Goal: Information Seeking & Learning: Check status

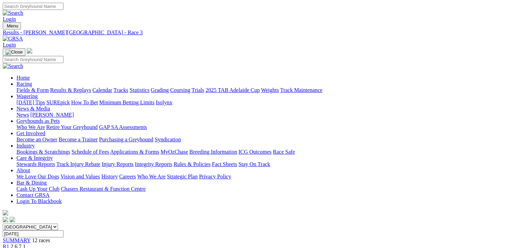
click at [49, 87] on link "Fields & Form" at bounding box center [32, 90] width 32 height 6
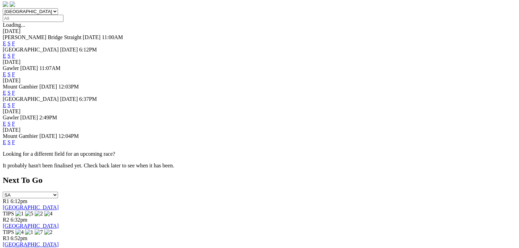
scroll to position [206, 0]
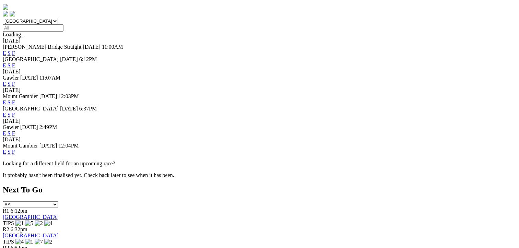
click at [15, 112] on link "F" at bounding box center [13, 115] width 3 height 6
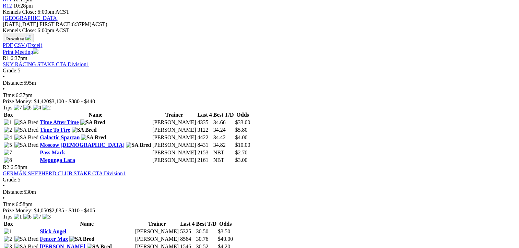
scroll to position [343, 0]
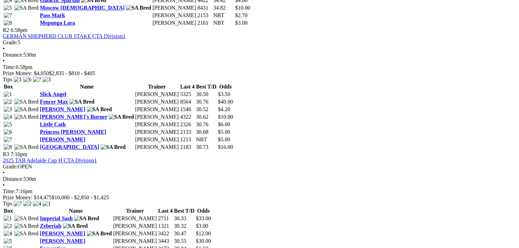
drag, startPoint x: 227, startPoint y: 86, endPoint x: 221, endPoint y: 87, distance: 6.0
drag, startPoint x: 221, startPoint y: 87, endPoint x: 220, endPoint y: 92, distance: 5.0
drag, startPoint x: 229, startPoint y: 85, endPoint x: 219, endPoint y: 86, distance: 10.0
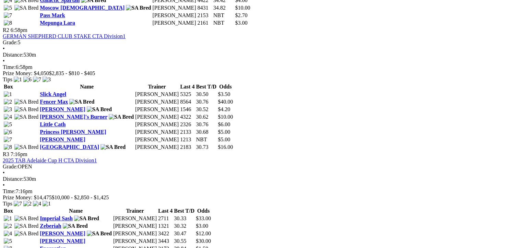
drag, startPoint x: 219, startPoint y: 86, endPoint x: 220, endPoint y: 92, distance: 6.6
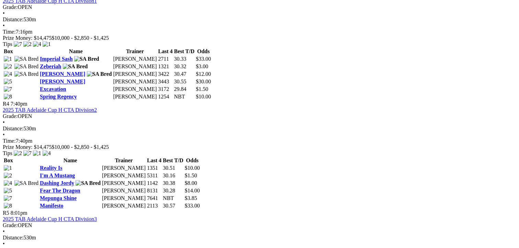
scroll to position [617, 0]
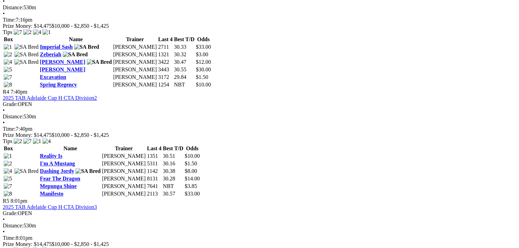
drag, startPoint x: 133, startPoint y: 100, endPoint x: 158, endPoint y: 102, distance: 25.8
drag, startPoint x: 158, startPoint y: 102, endPoint x: 143, endPoint y: 111, distance: 18.2
drag, startPoint x: 227, startPoint y: 88, endPoint x: 218, endPoint y: 87, distance: 8.3
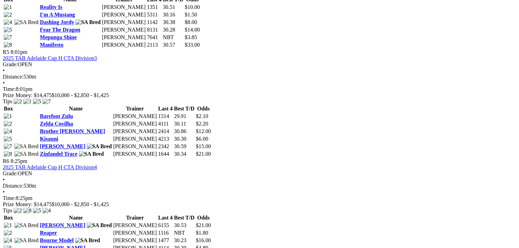
scroll to position [755, 0]
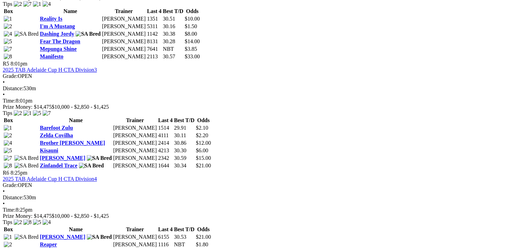
drag, startPoint x: 231, startPoint y: 109, endPoint x: 220, endPoint y: 111, distance: 11.5
drag, startPoint x: 220, startPoint y: 111, endPoint x: 228, endPoint y: 140, distance: 30.3
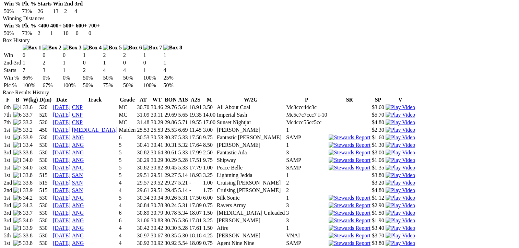
scroll to position [412, 0]
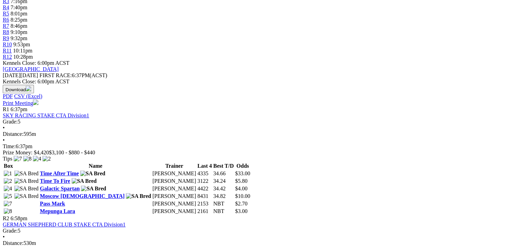
scroll to position [274, 0]
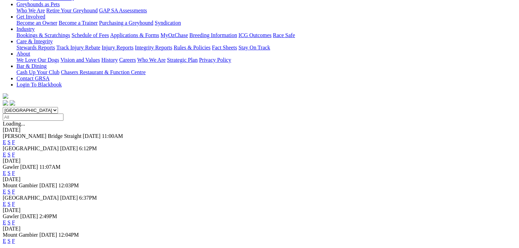
scroll to position [171, 0]
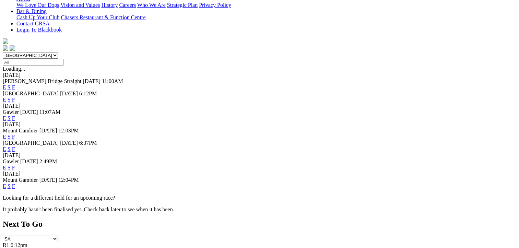
click at [15, 165] on link "F" at bounding box center [13, 168] width 3 height 6
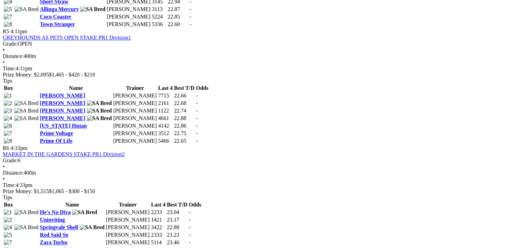
scroll to position [857, 0]
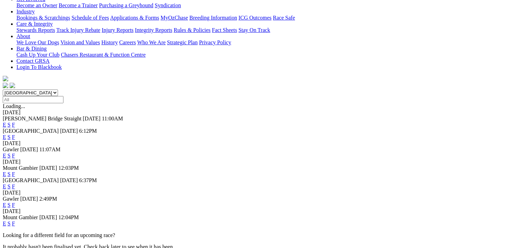
scroll to position [171, 0]
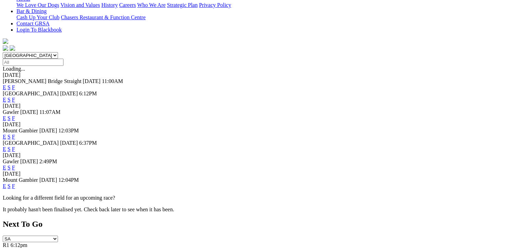
click at [15, 115] on link "F" at bounding box center [13, 118] width 3 height 6
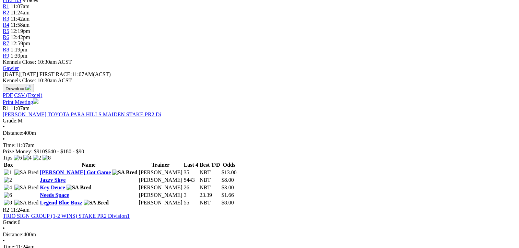
scroll to position [69, 0]
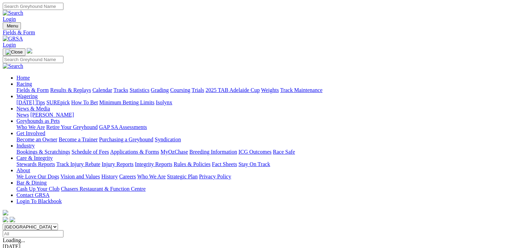
drag, startPoint x: 69, startPoint y: 51, endPoint x: 81, endPoint y: 68, distance: 20.6
click at [69, 87] on link "Results & Replays" at bounding box center [70, 90] width 41 height 6
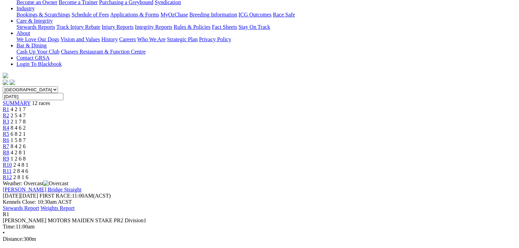
scroll to position [137, 0]
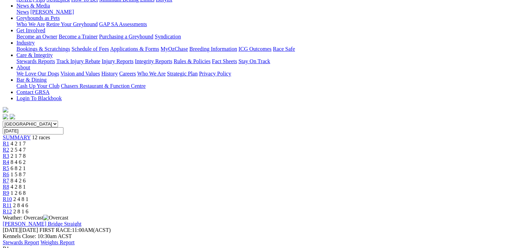
click at [26, 147] on span "2 5 4 7" at bounding box center [18, 150] width 15 height 6
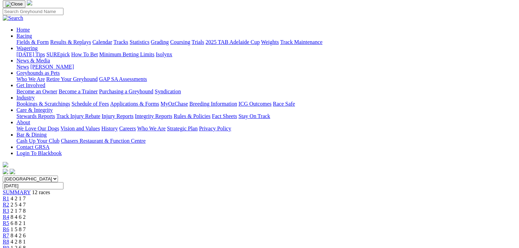
scroll to position [103, 0]
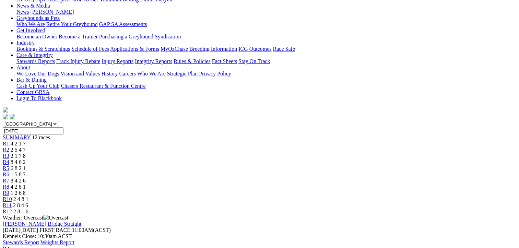
click at [26, 153] on span "2 1 7 8" at bounding box center [18, 156] width 15 height 6
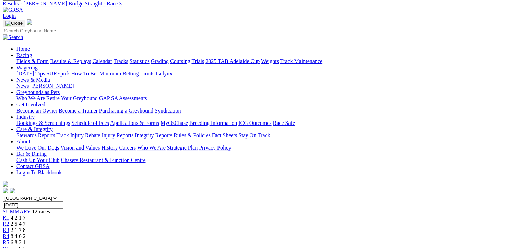
scroll to position [69, 0]
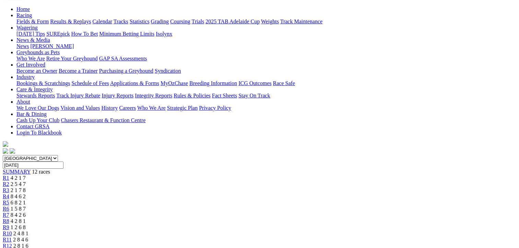
click at [26, 193] on span "8 4 6 2" at bounding box center [18, 196] width 15 height 6
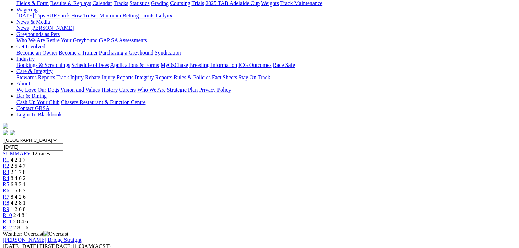
scroll to position [103, 0]
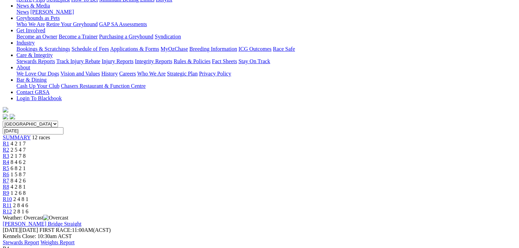
click at [26, 165] on span "6 8 2 1" at bounding box center [18, 168] width 15 height 6
click at [26, 171] on span "1 5 8 7" at bounding box center [18, 174] width 15 height 6
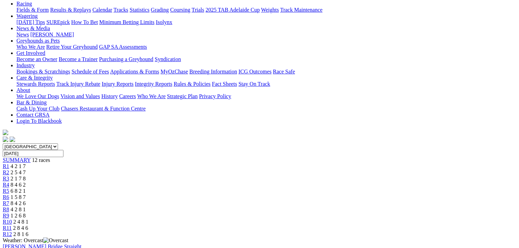
scroll to position [69, 0]
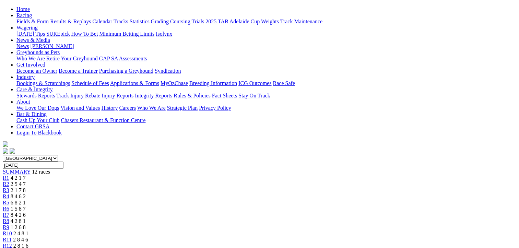
click at [26, 212] on span "8 4 2 6" at bounding box center [18, 215] width 15 height 6
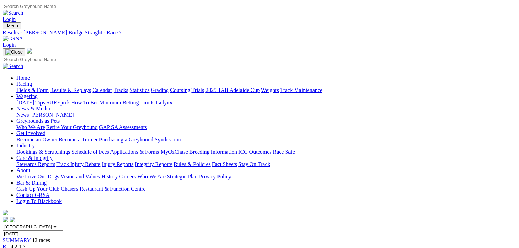
scroll to position [69, 0]
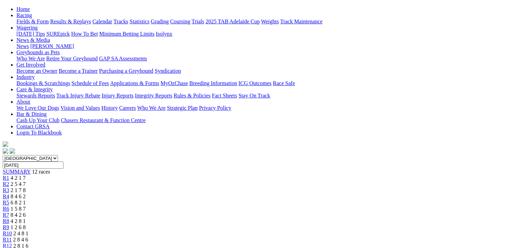
click at [9, 218] on link "R8" at bounding box center [6, 221] width 7 height 6
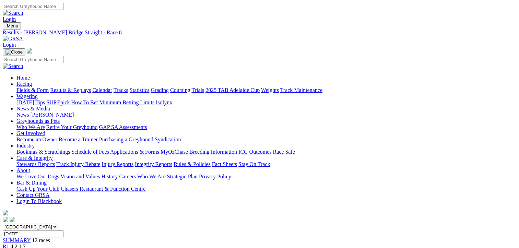
scroll to position [69, 0]
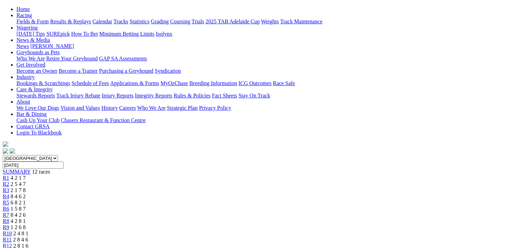
click at [366, 224] on div "R9 1 2 6 8" at bounding box center [259, 227] width 513 height 6
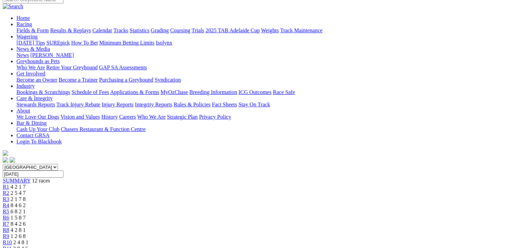
scroll to position [69, 0]
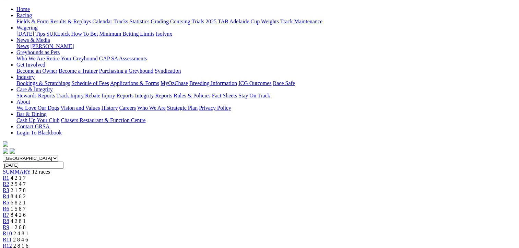
click at [395, 230] on div "R10 2 4 8 1" at bounding box center [259, 233] width 513 height 6
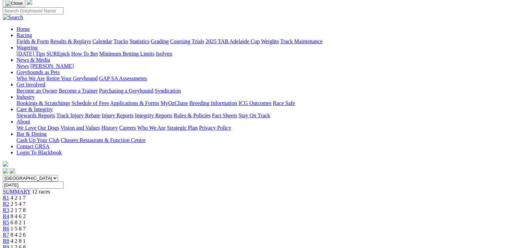
scroll to position [69, 0]
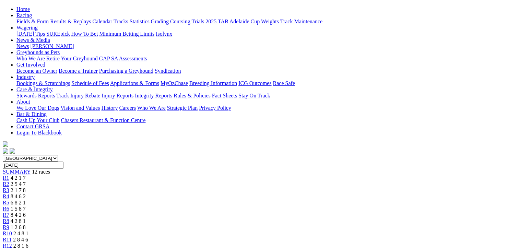
click at [28, 237] on span "2 8 4 6" at bounding box center [20, 240] width 15 height 6
click at [12, 243] on link "R12" at bounding box center [7, 246] width 9 height 6
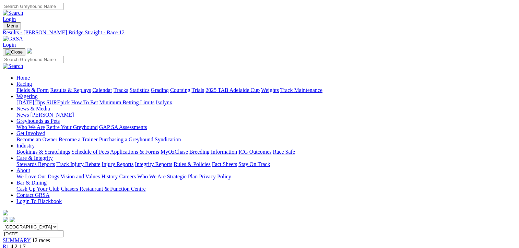
click at [26, 244] on span "4 2 1 7" at bounding box center [18, 247] width 15 height 6
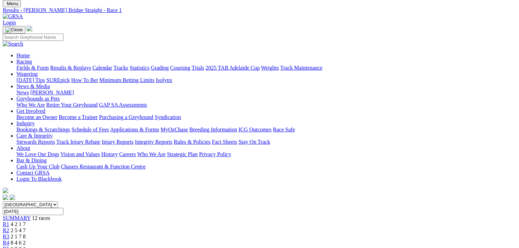
scroll to position [34, 0]
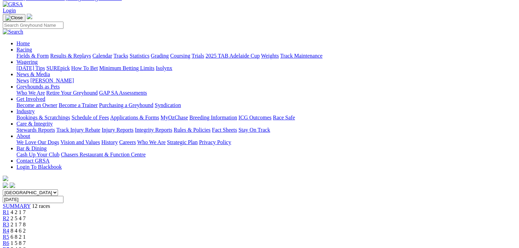
click at [149, 215] on div "R2 2 5 4 7" at bounding box center [259, 218] width 513 height 6
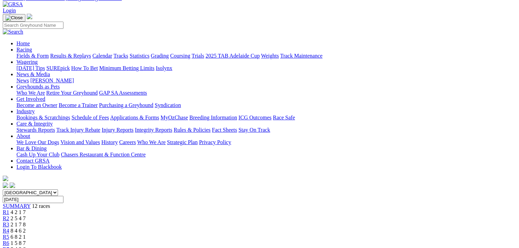
click at [26, 228] on span "8 4 6 2" at bounding box center [18, 231] width 15 height 6
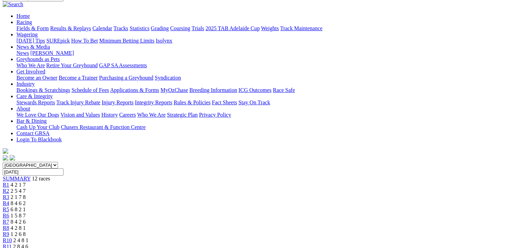
scroll to position [69, 0]
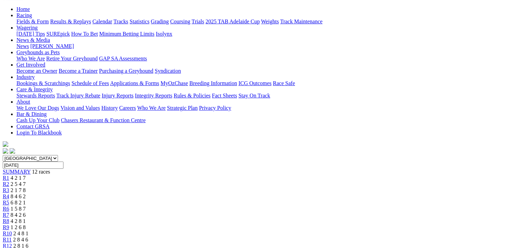
click at [26, 200] on span "6 8 2 1" at bounding box center [18, 203] width 15 height 6
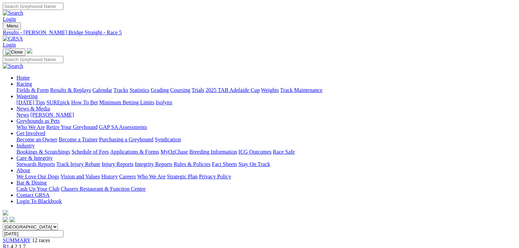
scroll to position [69, 0]
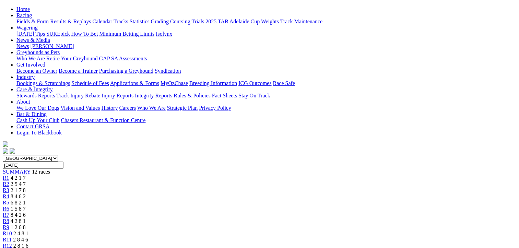
click at [263, 206] on div "R6 1 5 8 7" at bounding box center [259, 209] width 513 height 6
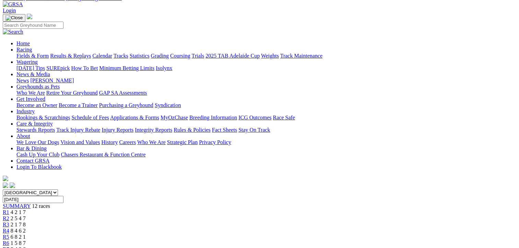
scroll to position [69, 0]
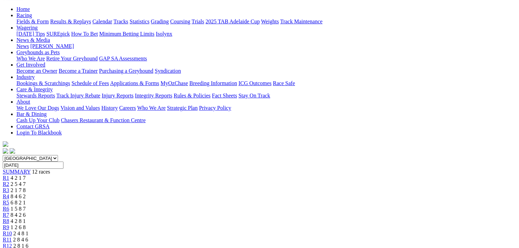
click at [26, 212] on span "8 4 2 6" at bounding box center [18, 215] width 15 height 6
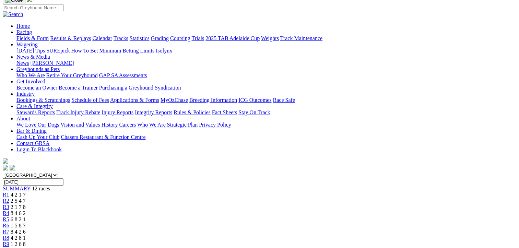
scroll to position [69, 0]
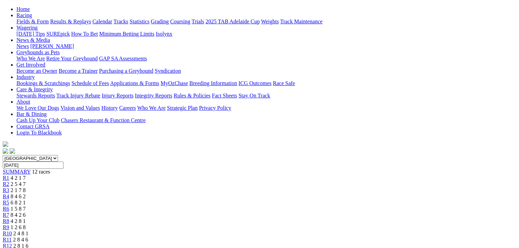
click at [9, 218] on span "R8" at bounding box center [6, 221] width 7 height 6
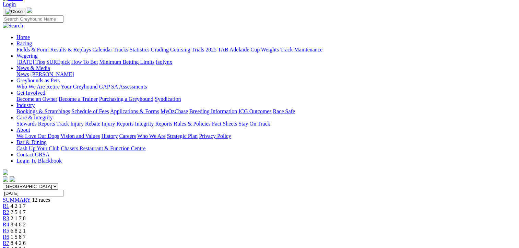
scroll to position [103, 0]
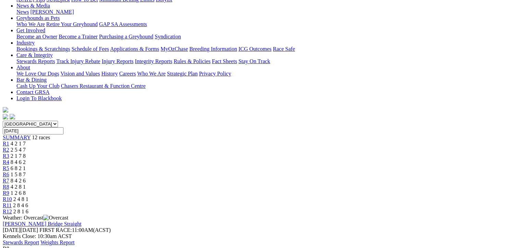
click at [363, 190] on div "R9 1 2 6 8" at bounding box center [259, 193] width 513 height 6
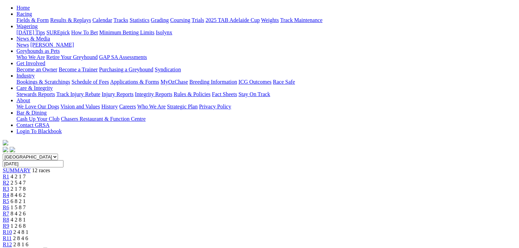
scroll to position [69, 0]
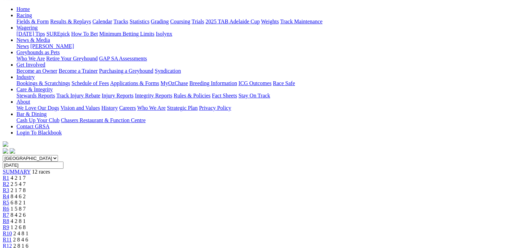
click at [389, 230] on div "R10 2 4 8 1" at bounding box center [259, 233] width 513 height 6
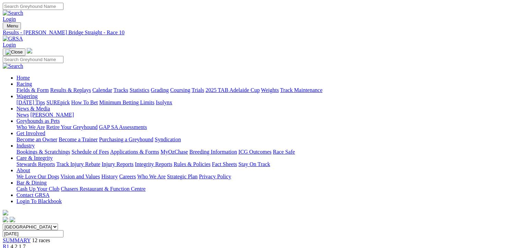
scroll to position [34, 0]
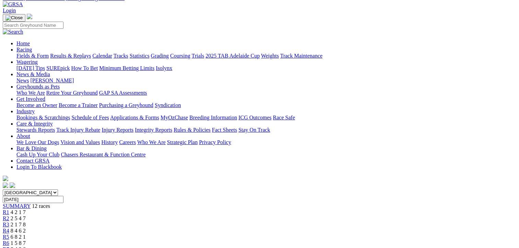
click at [424, 189] on div "[GEOGRAPHIC_DATA] [GEOGRAPHIC_DATA] [GEOGRAPHIC_DATA] [GEOGRAPHIC_DATA] [GEOGRA…" at bounding box center [259, 236] width 513 height 94
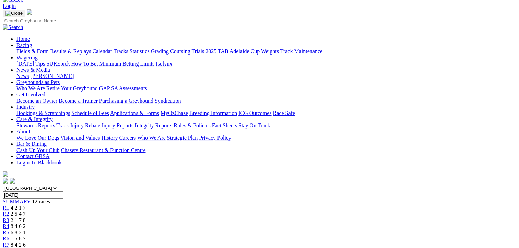
scroll to position [69, 0]
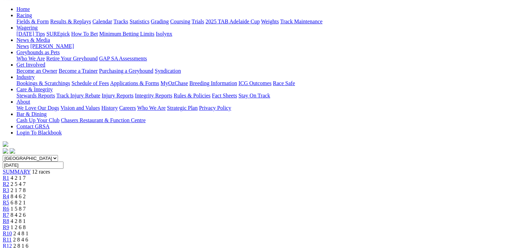
click at [28, 243] on span "2 8 1 6" at bounding box center [20, 246] width 15 height 6
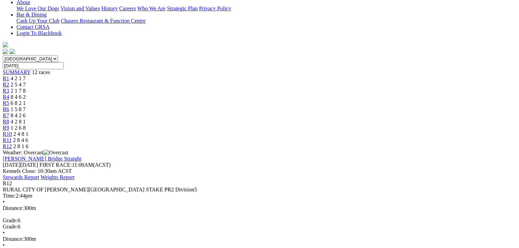
scroll to position [171, 0]
